Goal: Information Seeking & Learning: Learn about a topic

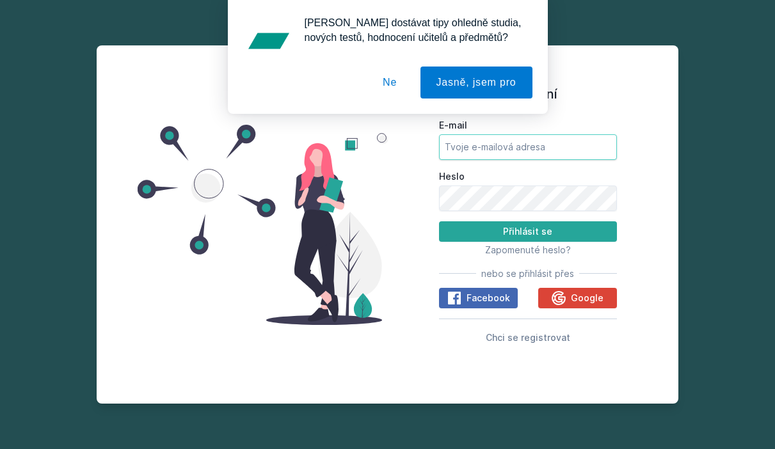
type input "vonm17@vse.cz"
click at [528, 231] on button "Přihlásit se" at bounding box center [528, 232] width 178 height 20
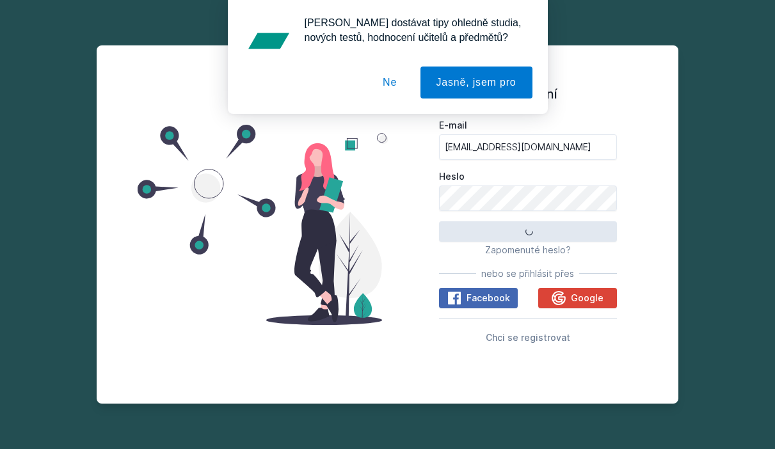
click at [394, 79] on button "Ne" at bounding box center [390, 83] width 46 height 32
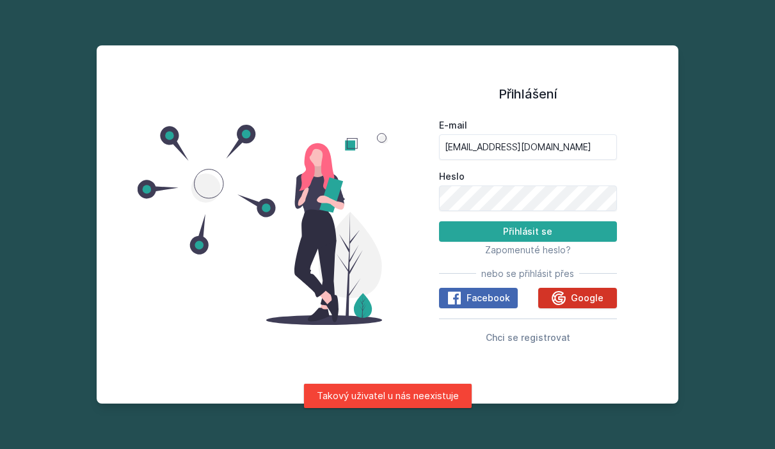
click at [565, 303] on icon at bounding box center [559, 298] width 14 height 14
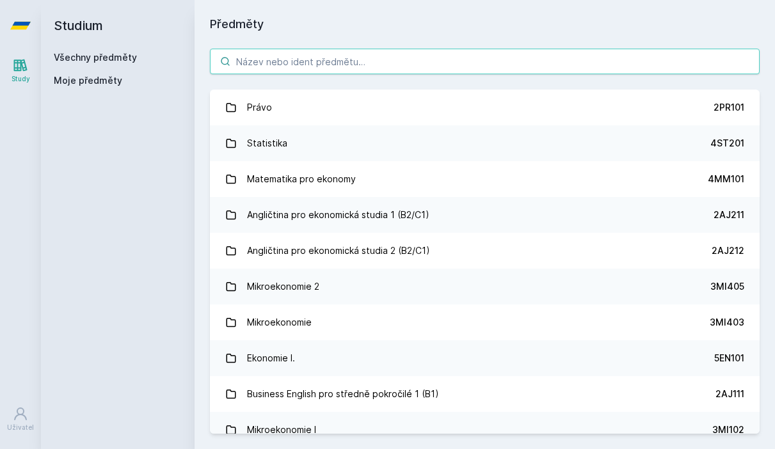
click at [535, 58] on input "search" at bounding box center [485, 62] width 550 height 26
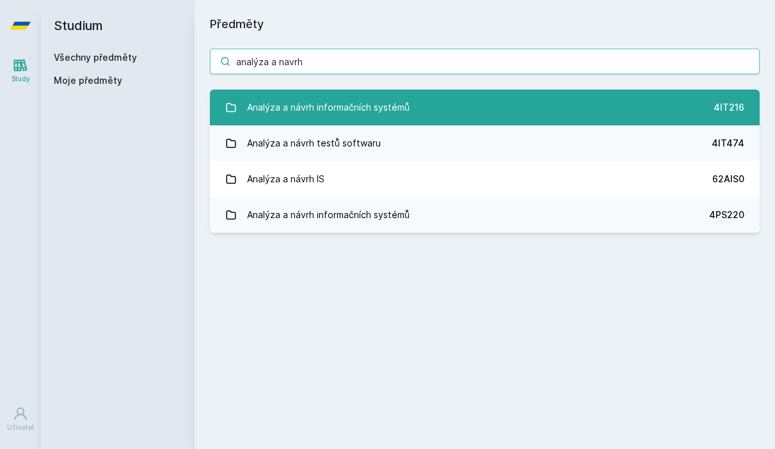
type input "analýza a navrh"
click at [445, 100] on link "Analýza a návrh informačních systémů 4IT216" at bounding box center [485, 108] width 550 height 36
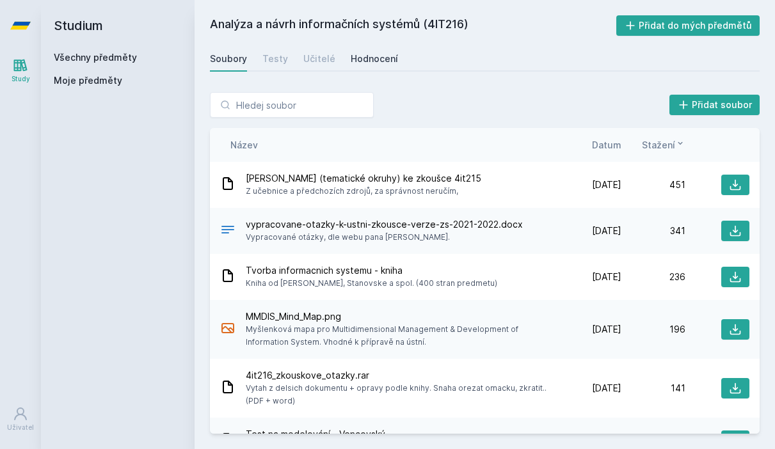
click at [378, 61] on div "Hodnocení" at bounding box center [374, 59] width 47 height 13
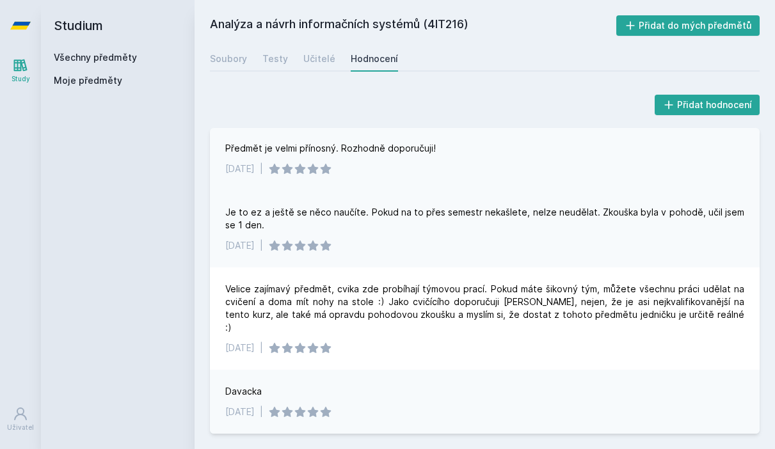
scroll to position [425, 0]
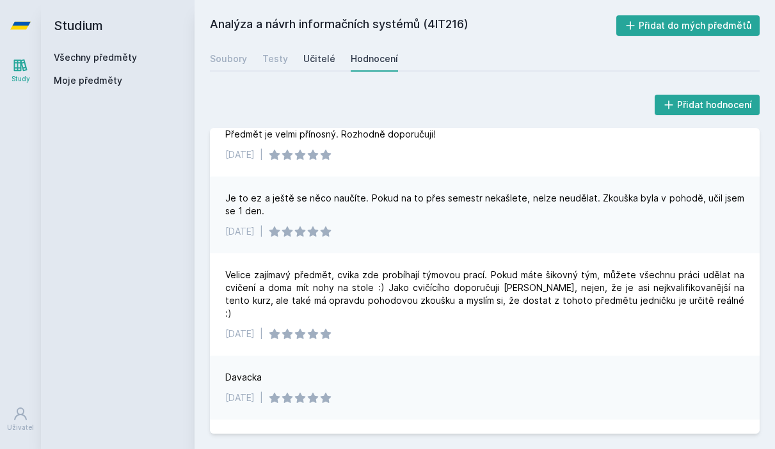
click at [313, 61] on div "Učitelé" at bounding box center [319, 59] width 32 height 13
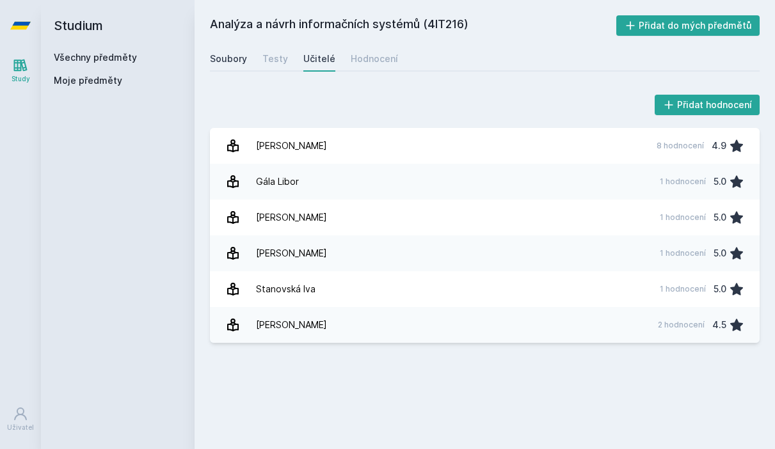
click at [238, 64] on div "Soubory" at bounding box center [228, 59] width 37 height 13
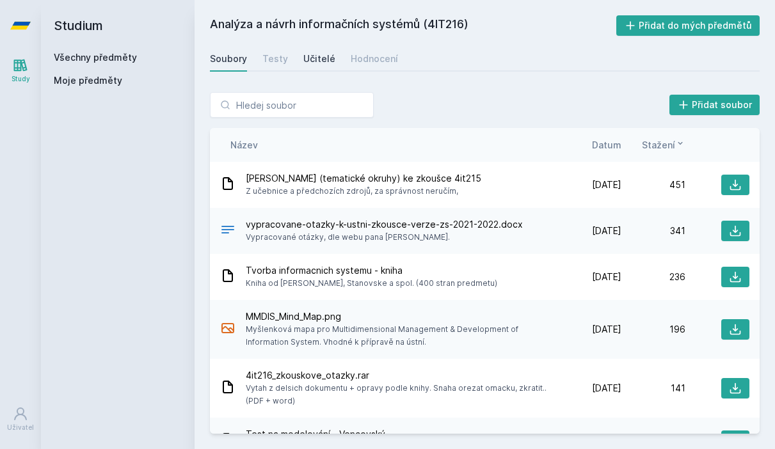
click at [317, 63] on div "Učitelé" at bounding box center [319, 59] width 32 height 13
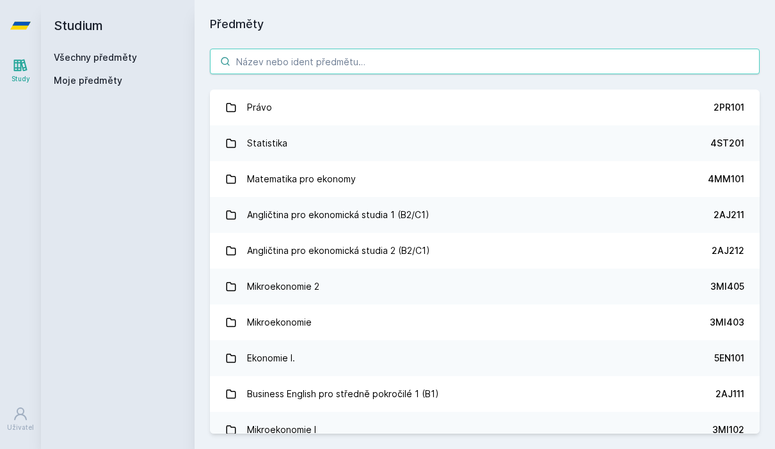
click at [296, 68] on input "search" at bounding box center [485, 62] width 550 height 26
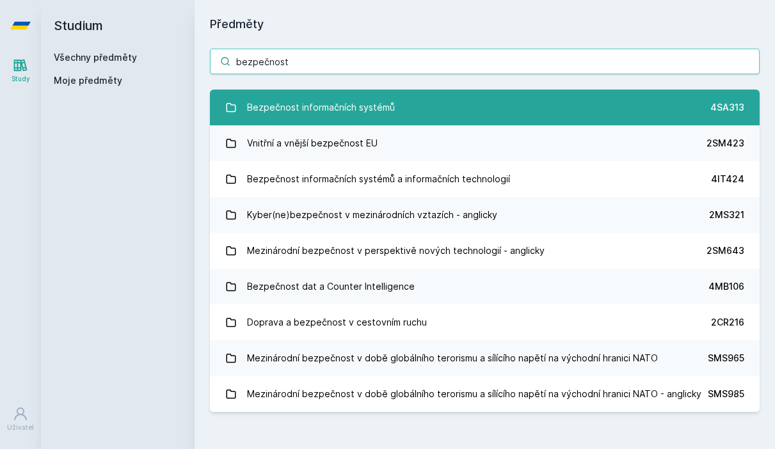
type input "bezpečnost"
click at [419, 96] on link "Bezpečnost informačních systémů 4SA313" at bounding box center [485, 108] width 550 height 36
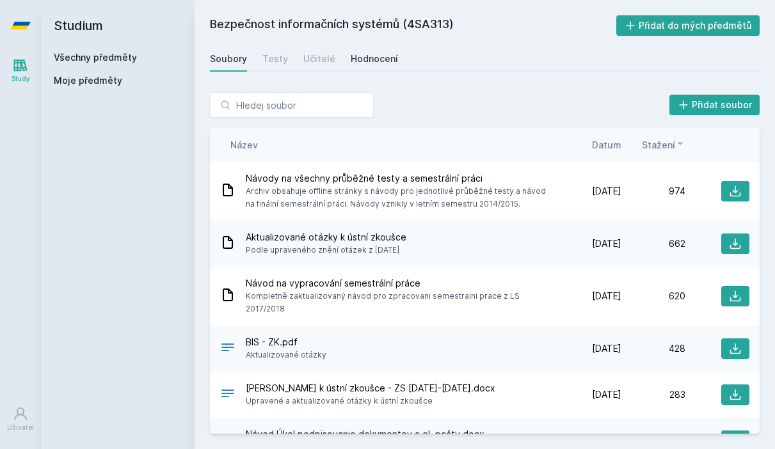
click at [358, 62] on div "Hodnocení" at bounding box center [374, 59] width 47 height 13
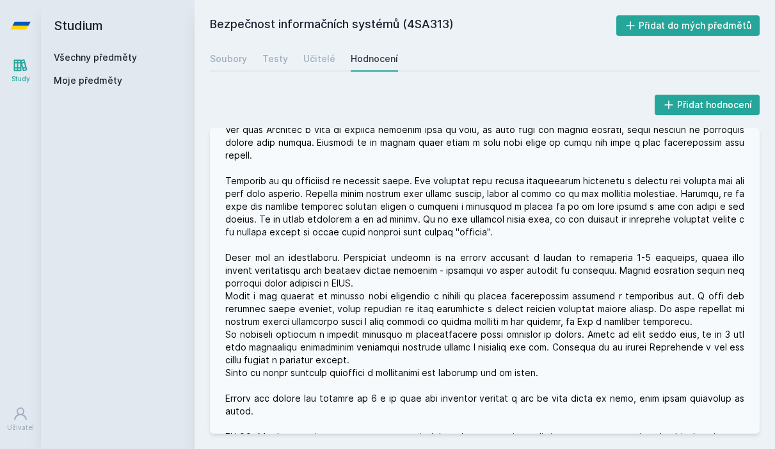
scroll to position [1096, 0]
